Goal: Task Accomplishment & Management: Use online tool/utility

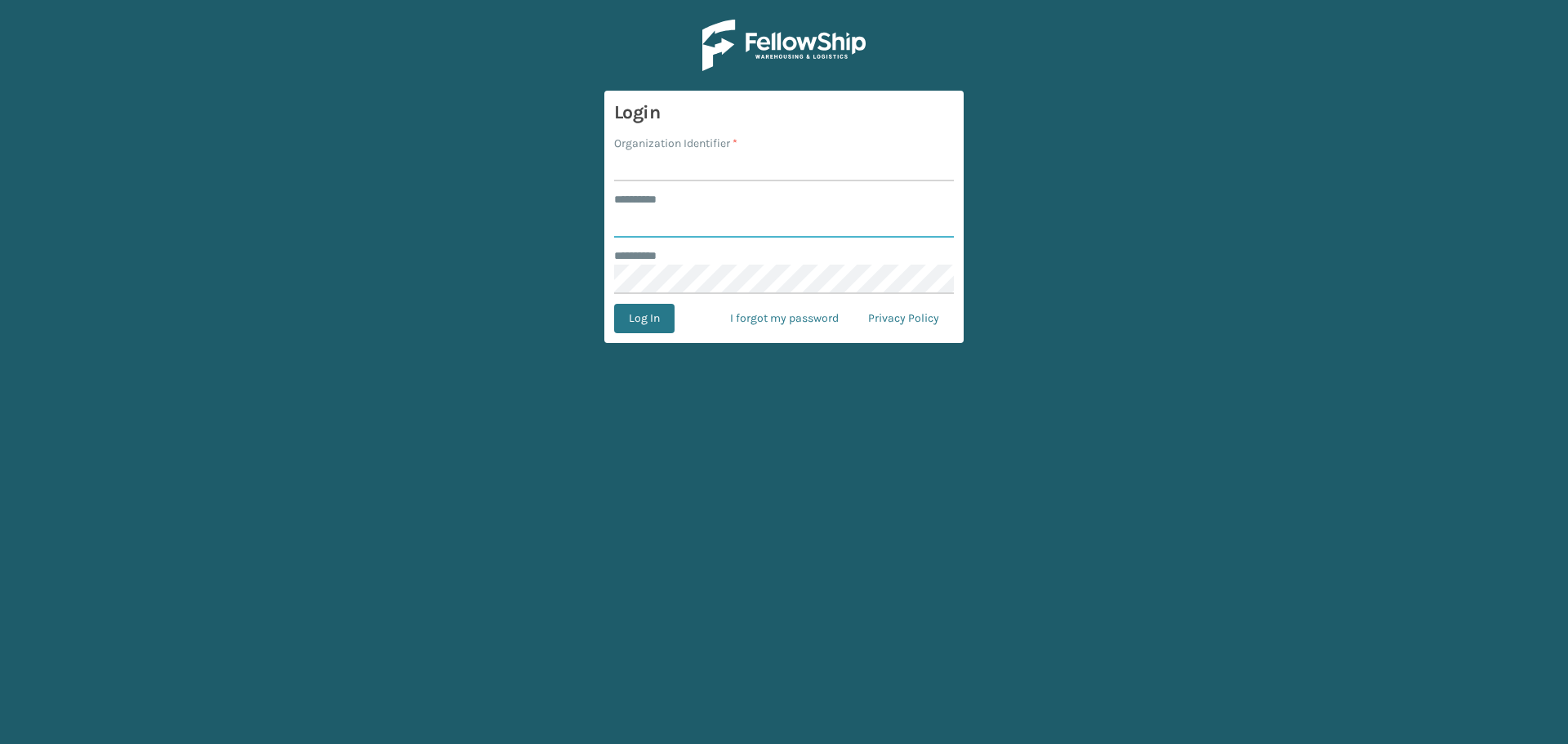
type input "**********"
type input "haslet"
click at [614, 304] on button "Log In" at bounding box center [644, 318] width 60 height 30
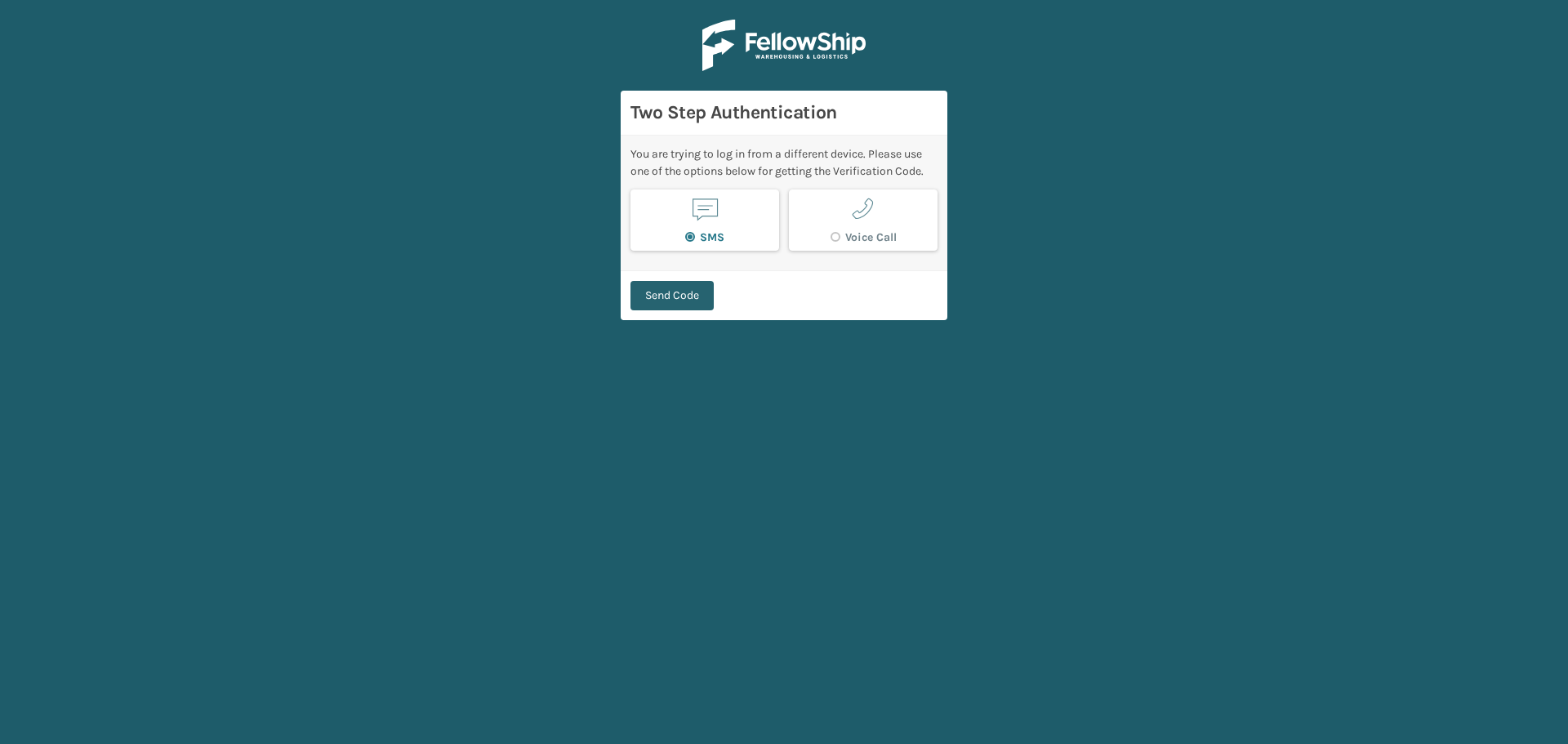
click at [661, 299] on button "Send Code" at bounding box center [672, 295] width 83 height 30
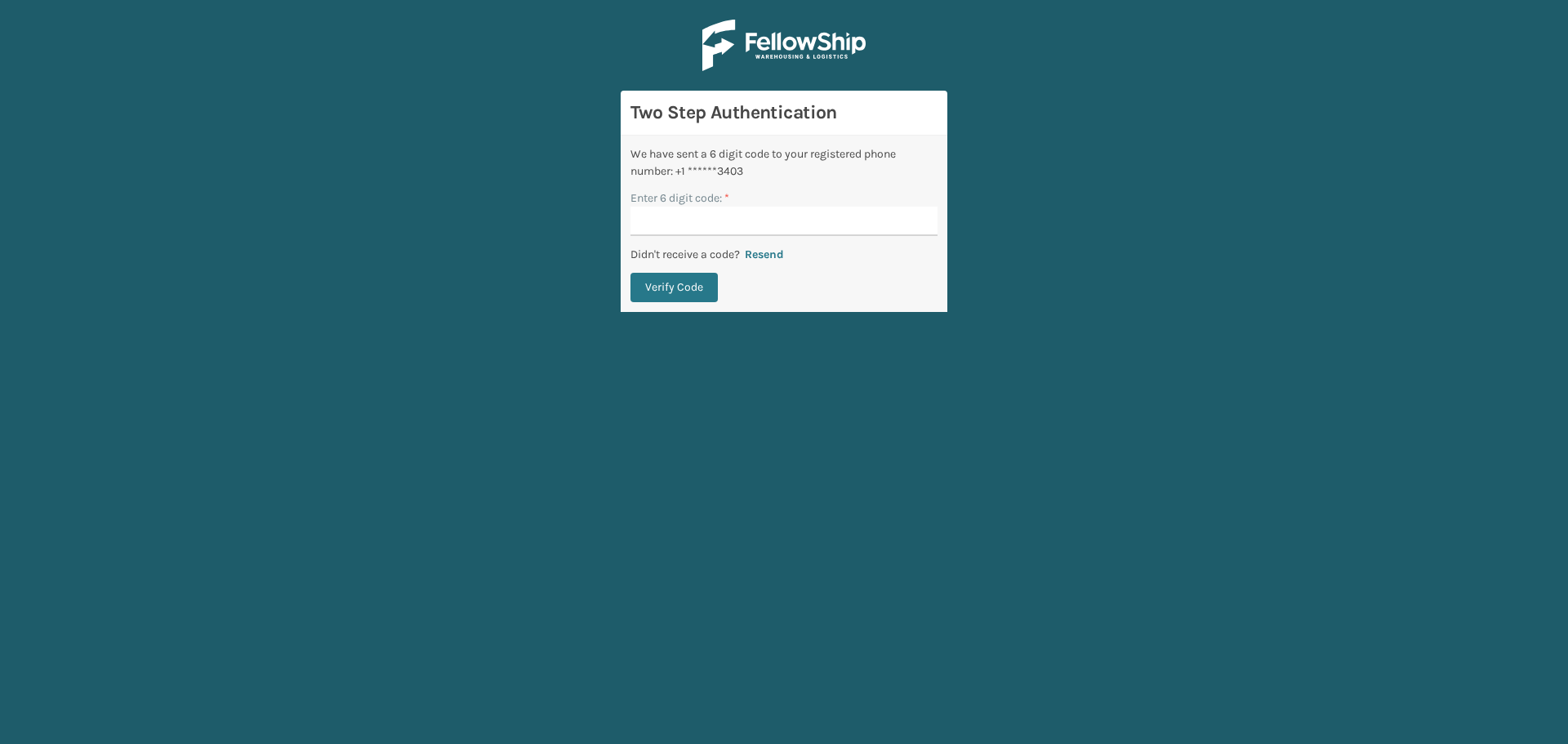
click at [759, 215] on input "Enter 6 digit code: *" at bounding box center [784, 221] width 307 height 30
type input "673802"
click at [630, 272] on button "Verify Code" at bounding box center [674, 287] width 87 height 30
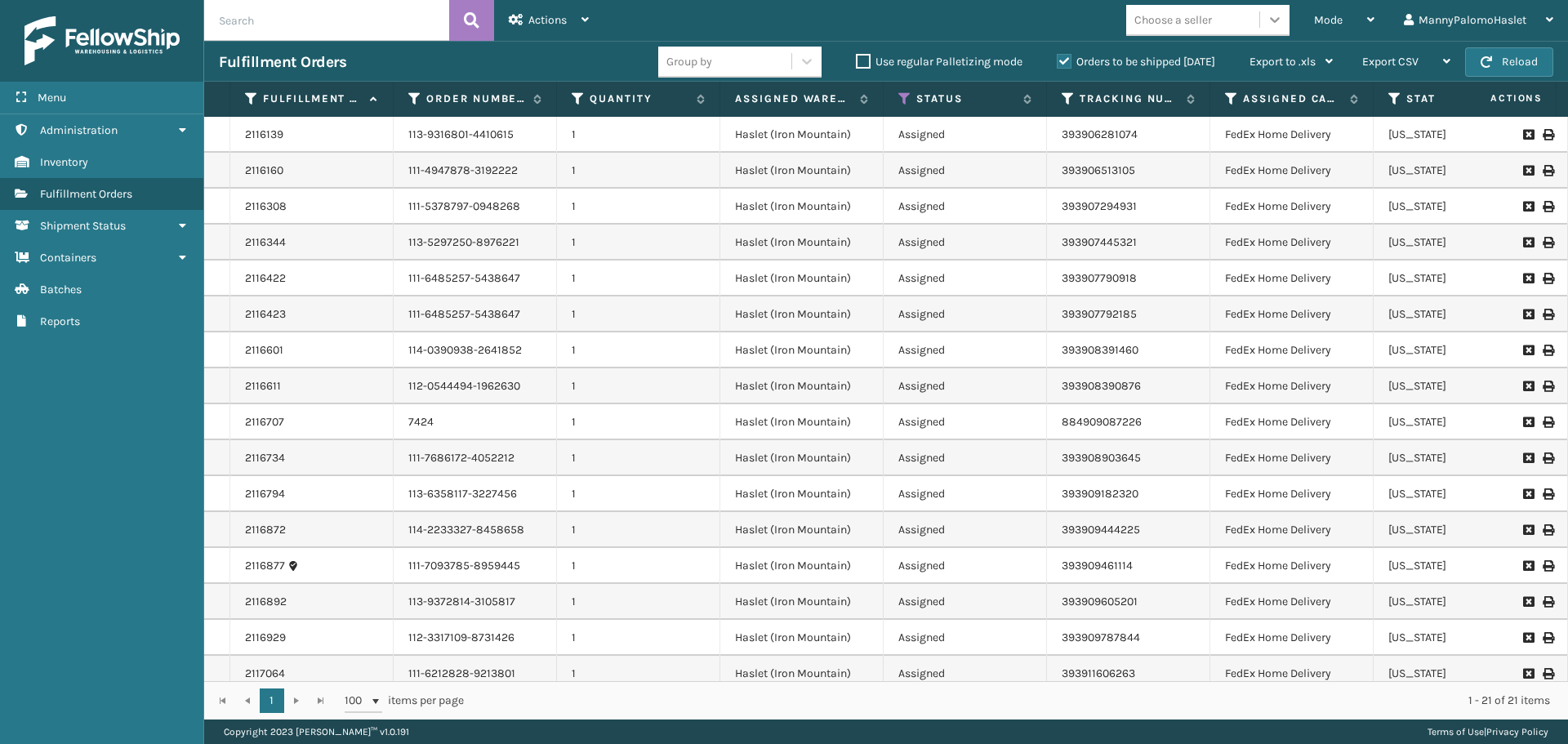
click at [1275, 17] on icon at bounding box center [1274, 19] width 16 height 16
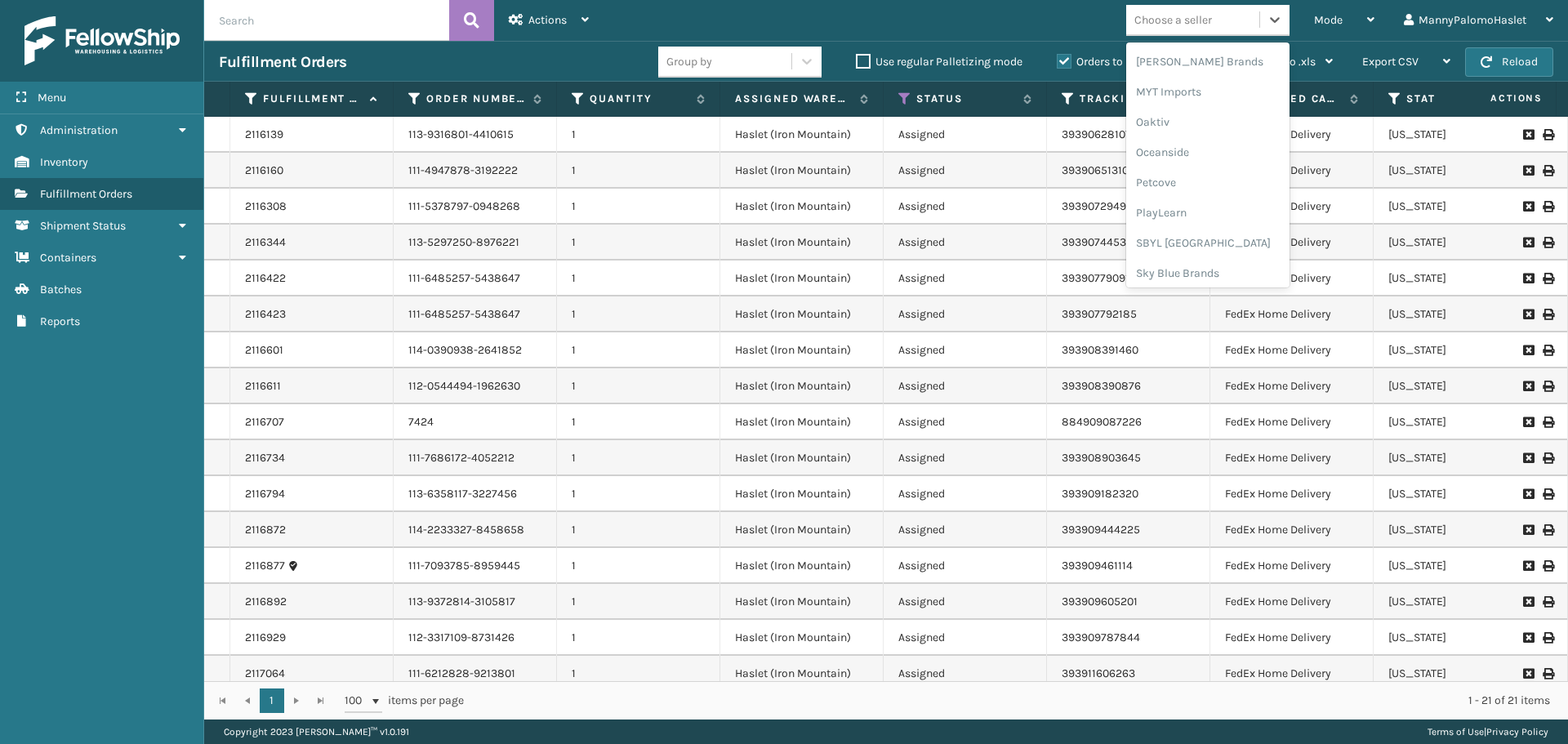
scroll to position [656, 0]
click at [1213, 160] on div "[PERSON_NAME] Brands" at bounding box center [1207, 160] width 163 height 31
